Goal: Use online tool/utility: Utilize a website feature to perform a specific function

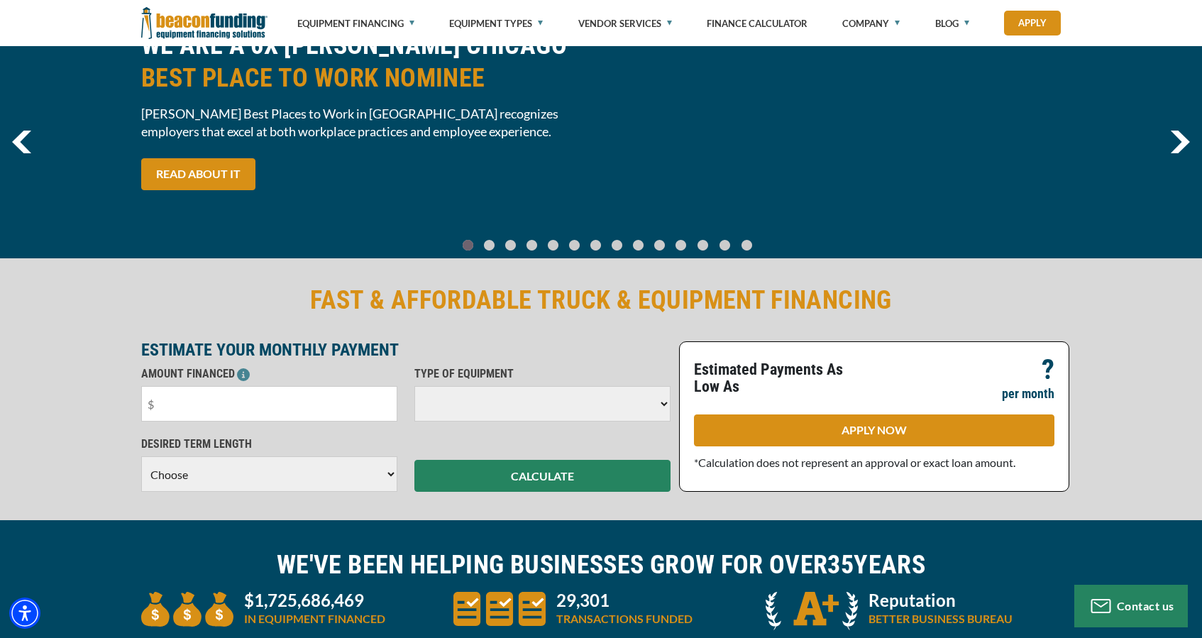
scroll to position [99, 0]
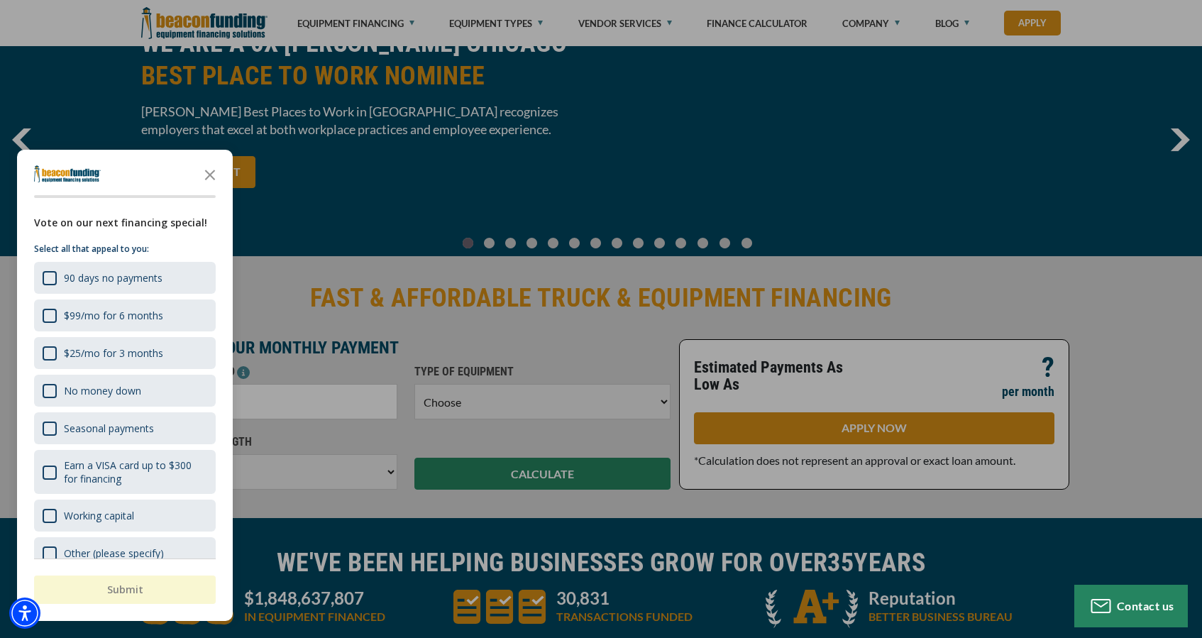
click at [543, 345] on div "button" at bounding box center [601, 319] width 1202 height 638
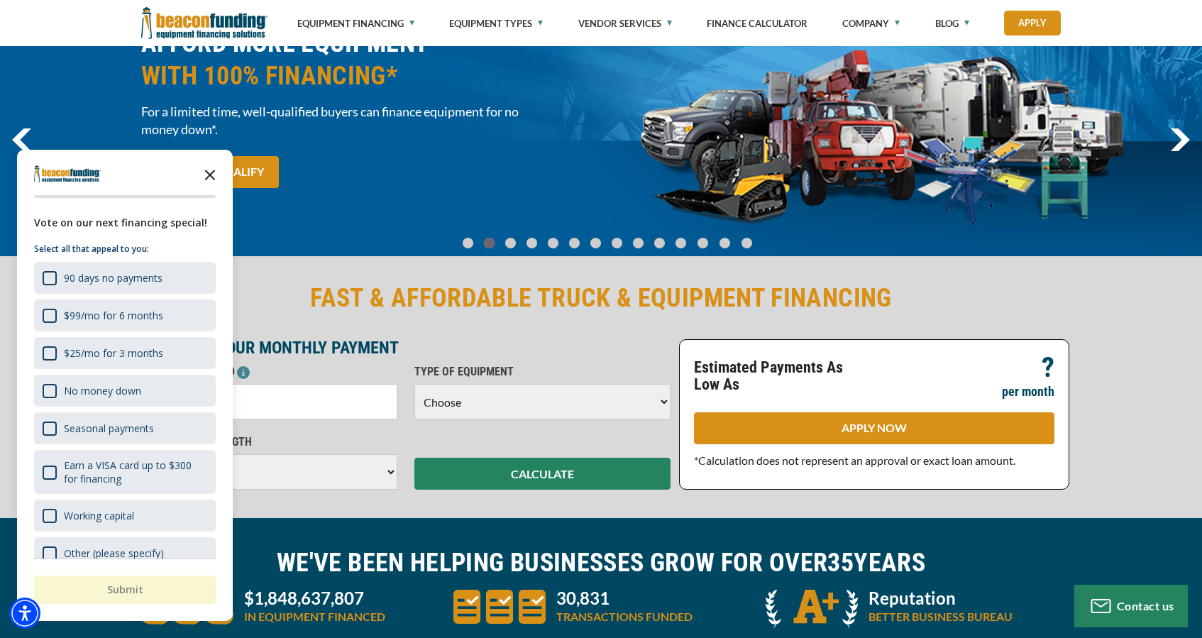
click at [210, 173] on icon "Close the survey" at bounding box center [210, 174] width 28 height 28
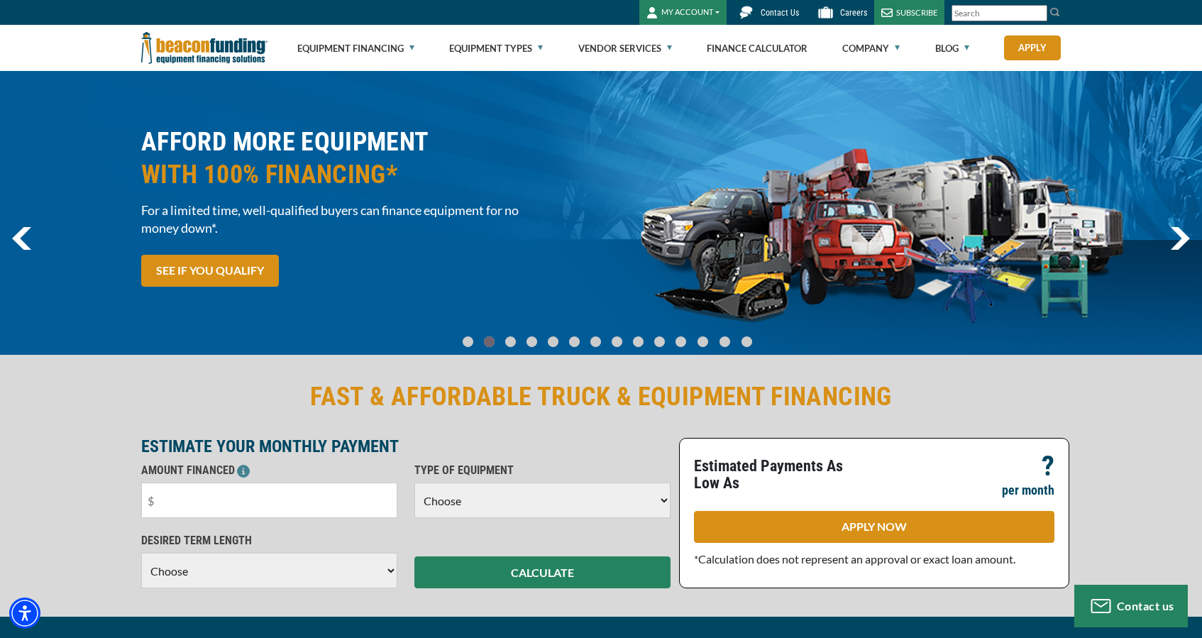
scroll to position [0, 0]
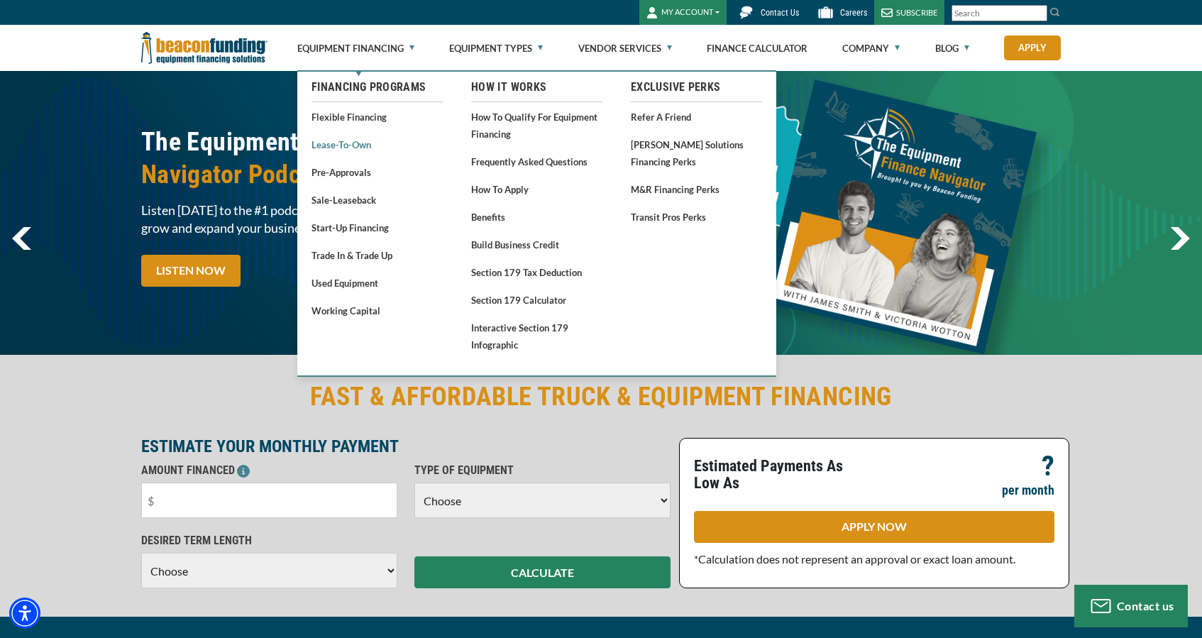
click at [367, 147] on link "Lease-To-Own" at bounding box center [376, 145] width 131 height 18
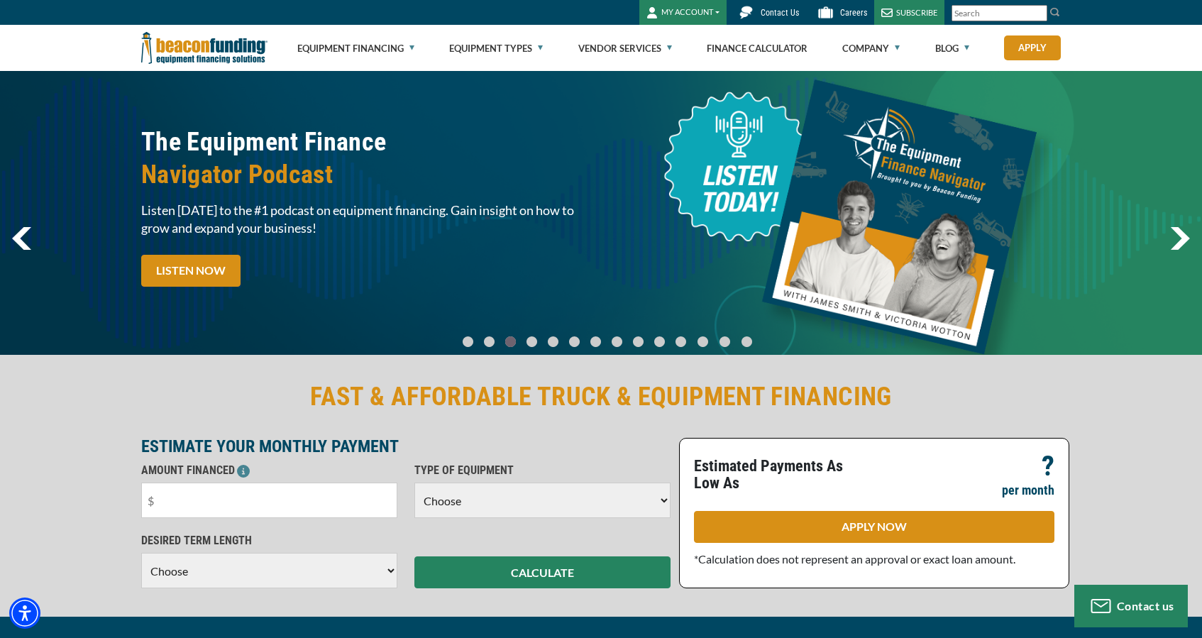
scroll to position [4, 0]
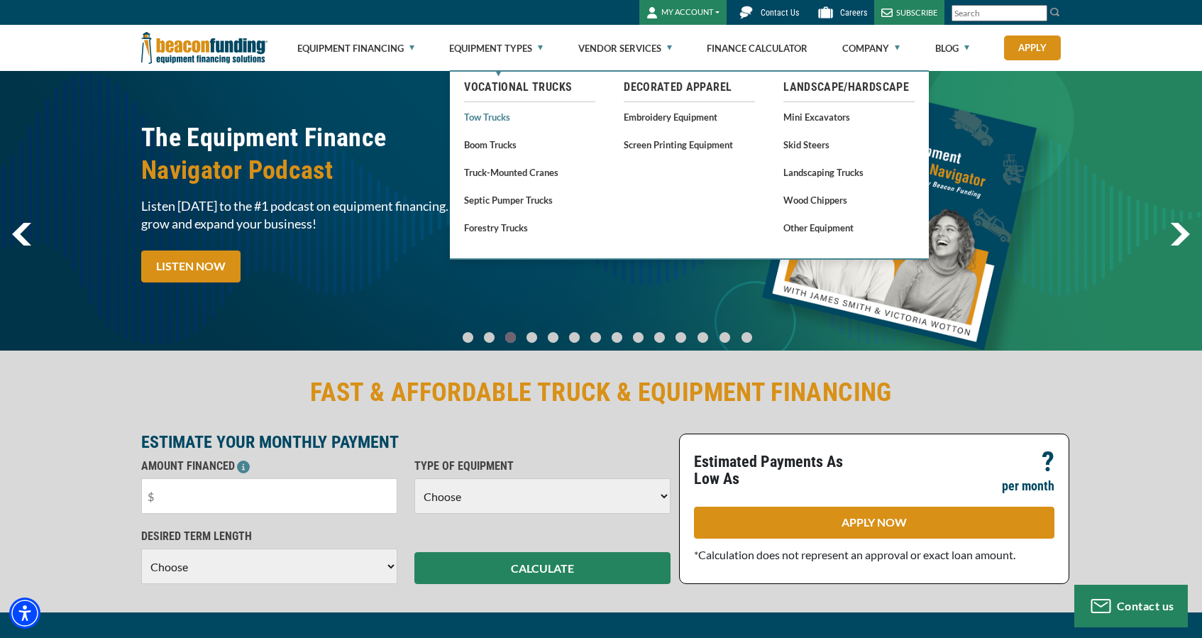
click at [497, 115] on link "Tow Trucks" at bounding box center [529, 117] width 131 height 18
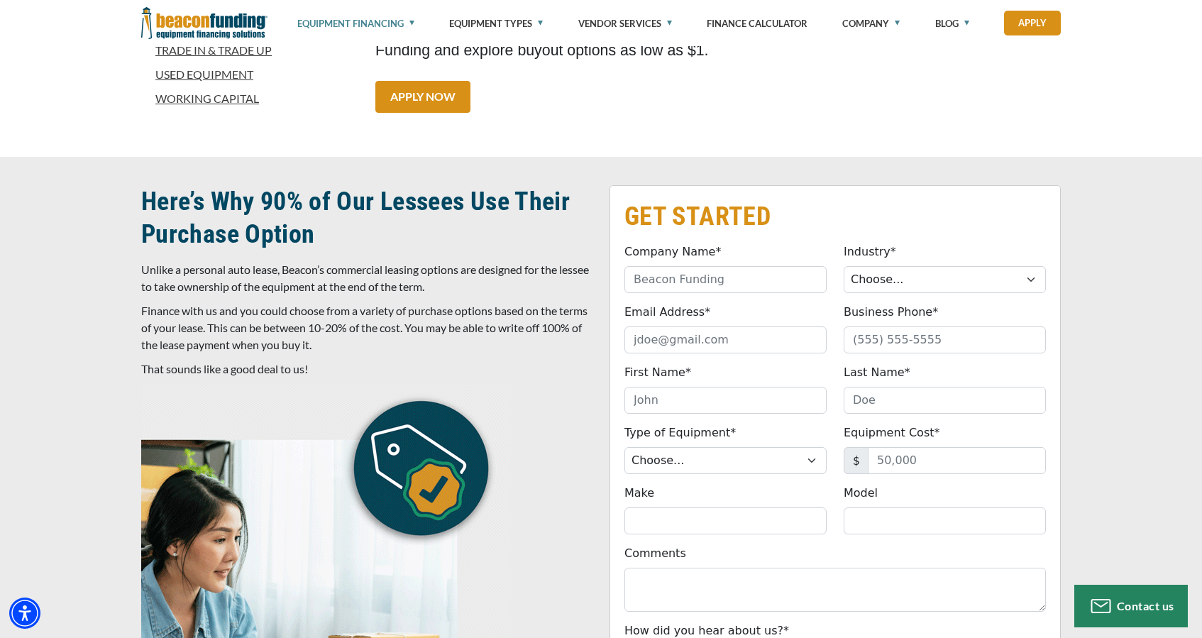
scroll to position [587, 0]
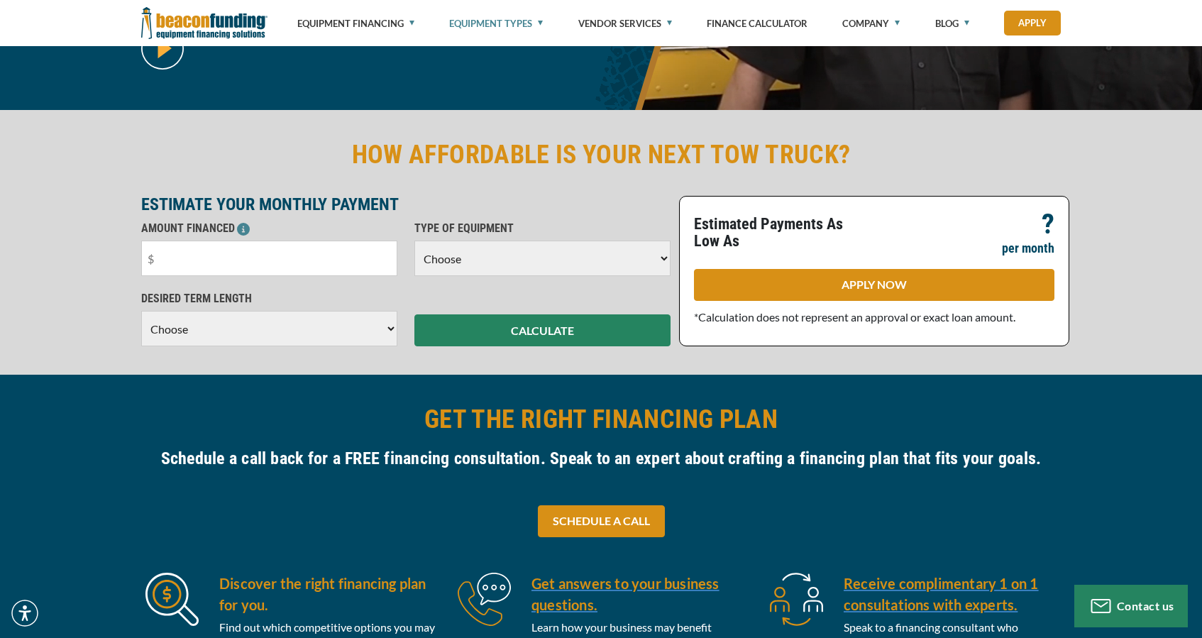
scroll to position [313, 0]
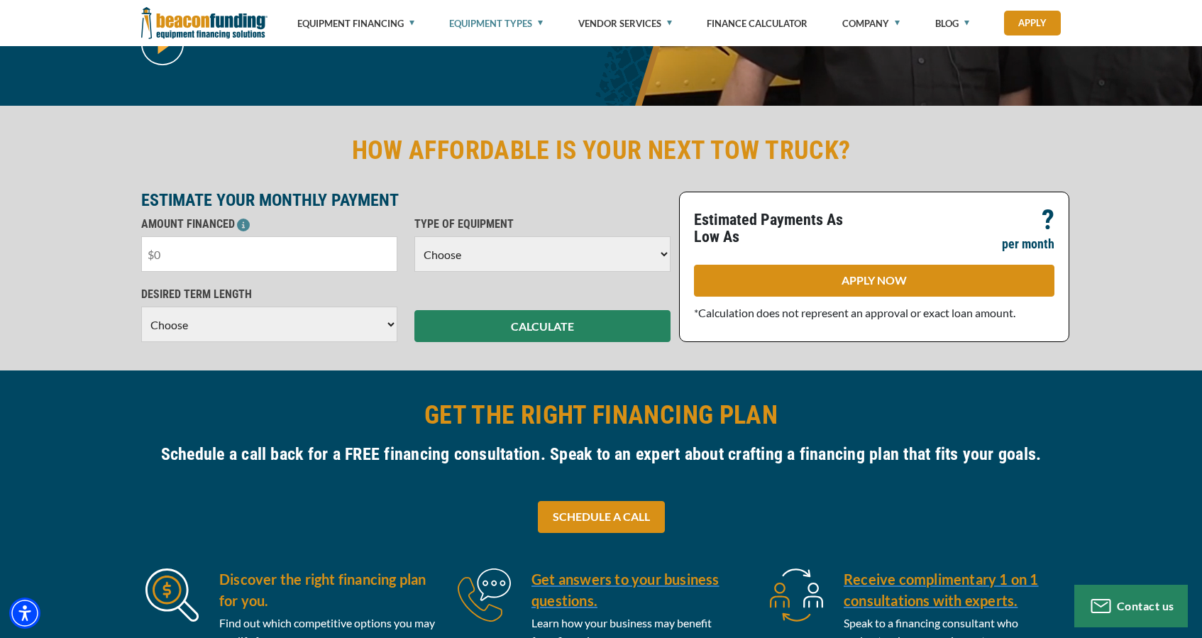
click at [372, 255] on input "text" at bounding box center [269, 253] width 256 height 35
type input "$10,000"
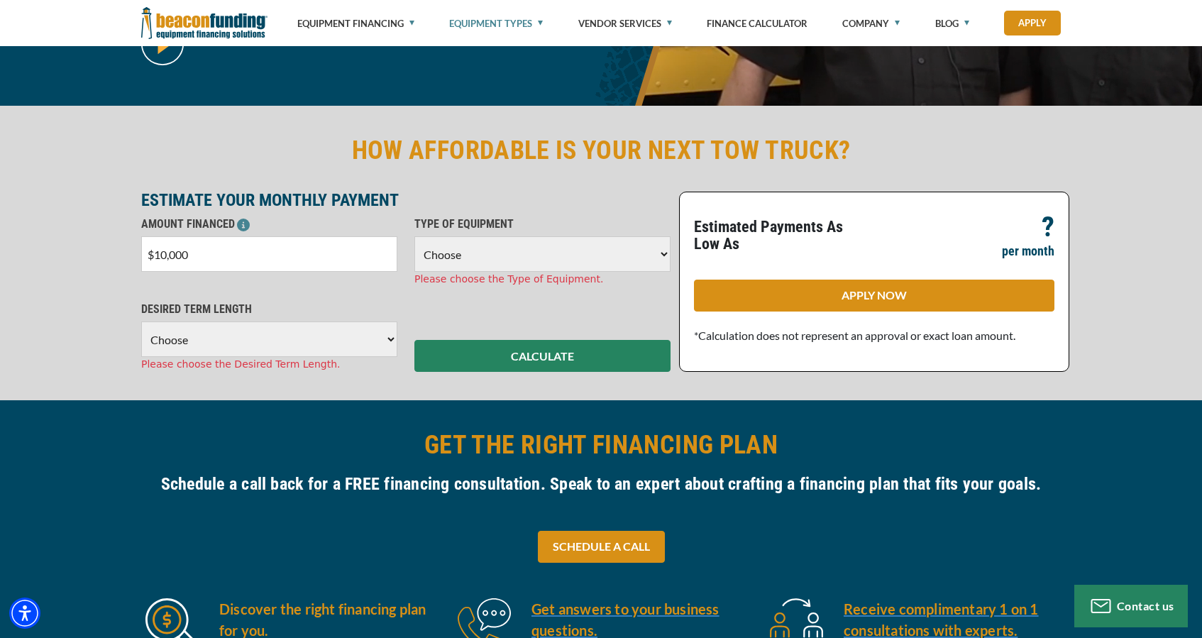
select select "5"
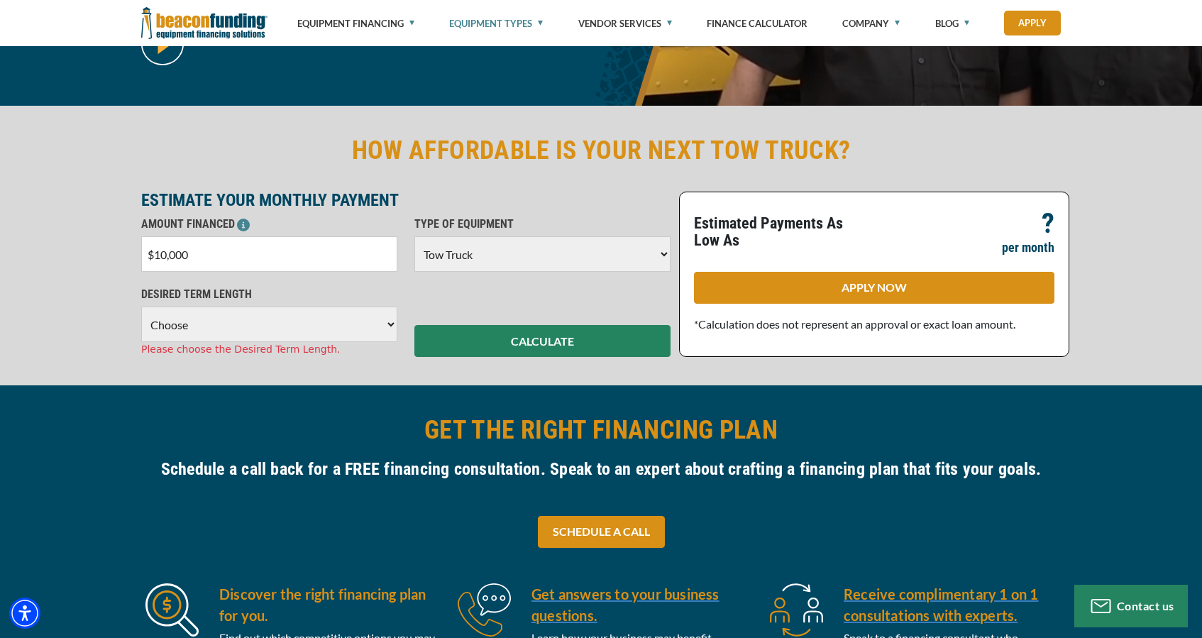
select select "36"
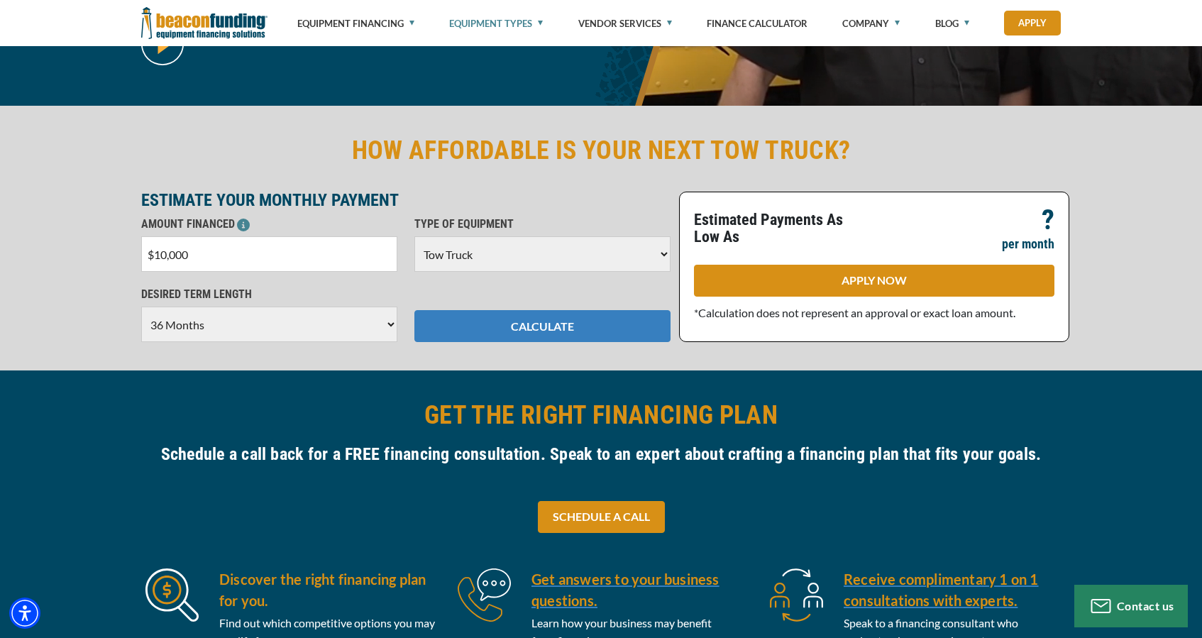
click at [531, 327] on button "CALCULATE" at bounding box center [542, 326] width 256 height 32
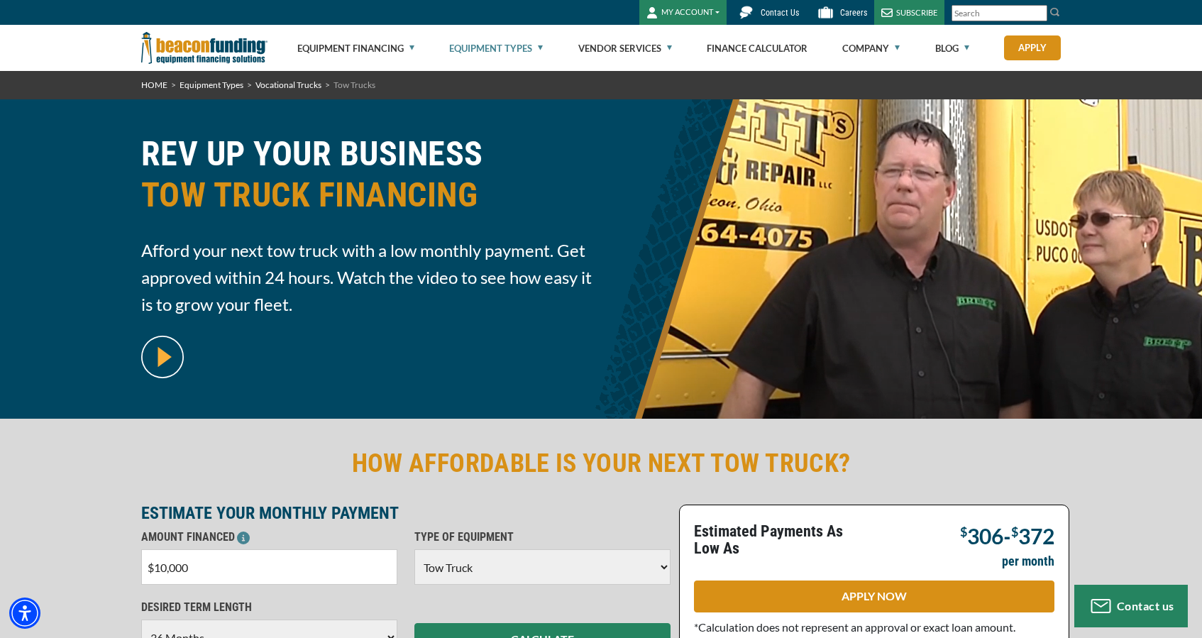
scroll to position [0, 0]
